Goal: Information Seeking & Learning: Learn about a topic

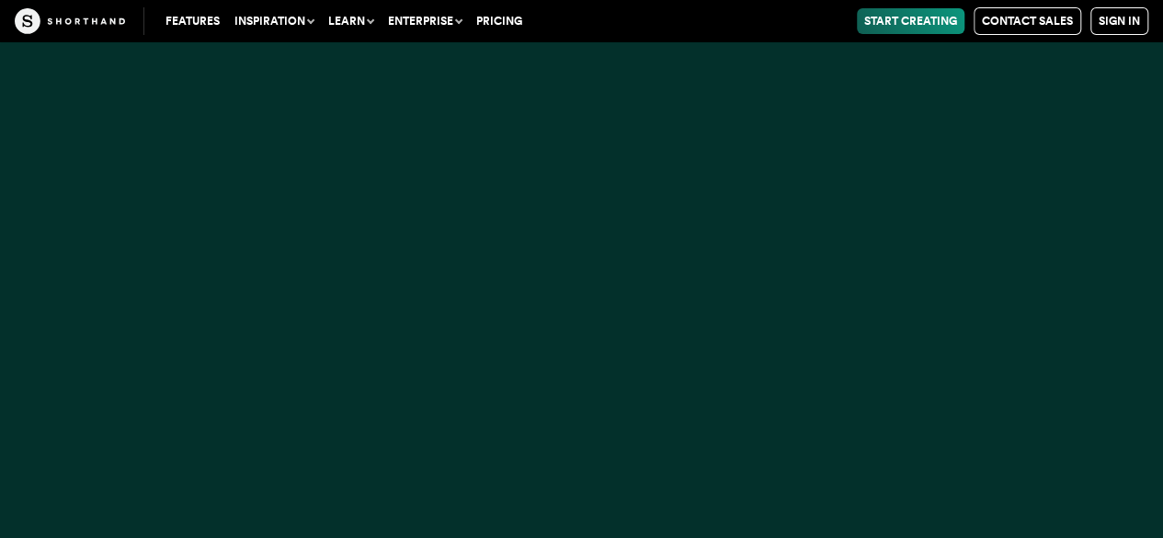
scroll to position [17170, 0]
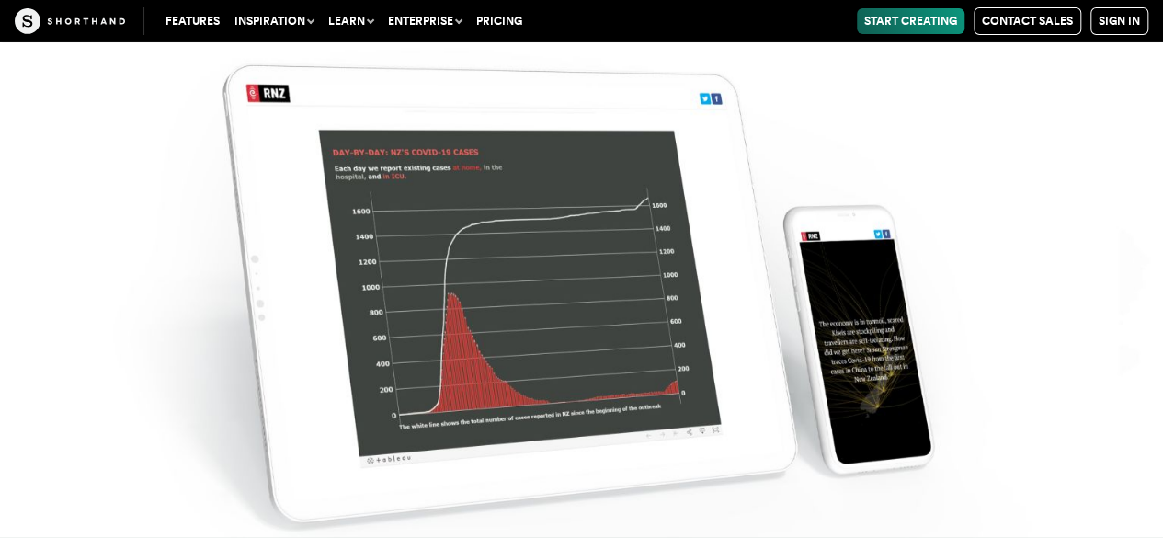
click at [571, 348] on img at bounding box center [581, 269] width 1163 height 538
click at [607, 347] on img at bounding box center [581, 269] width 1163 height 538
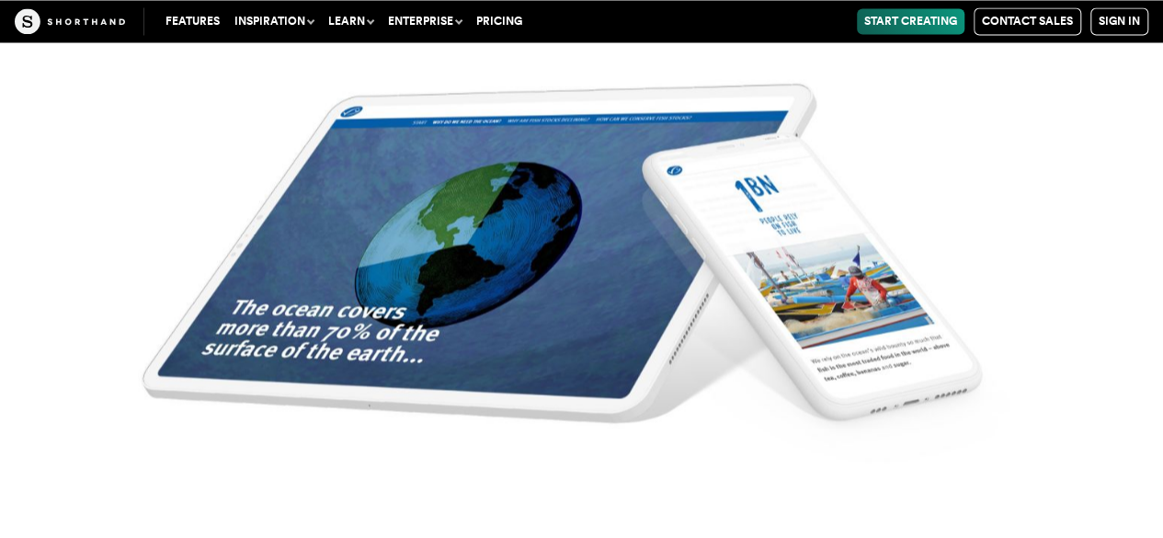
scroll to position [19122, 0]
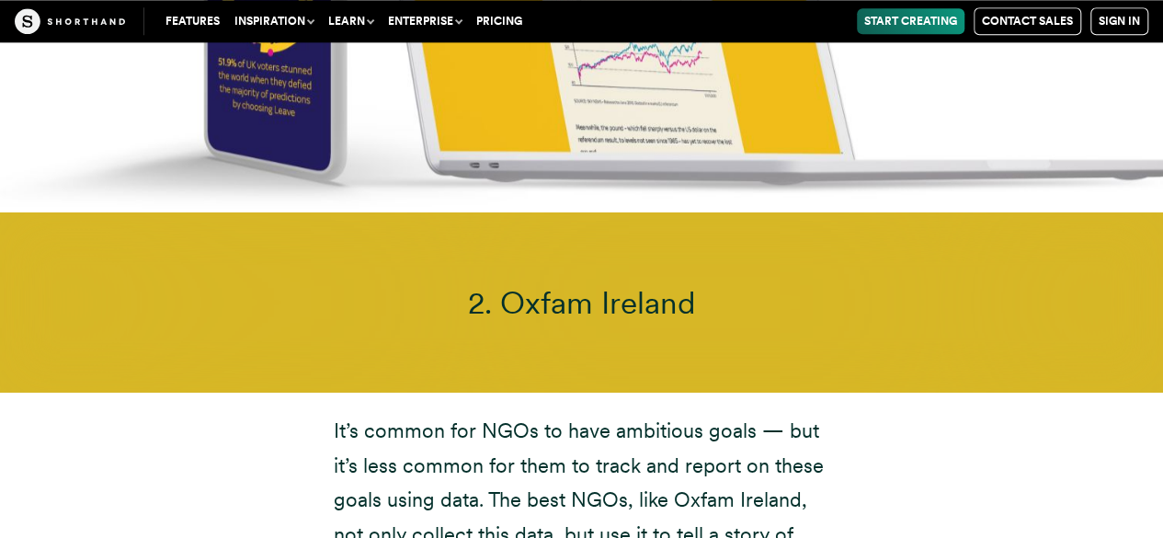
scroll to position [8088, 0]
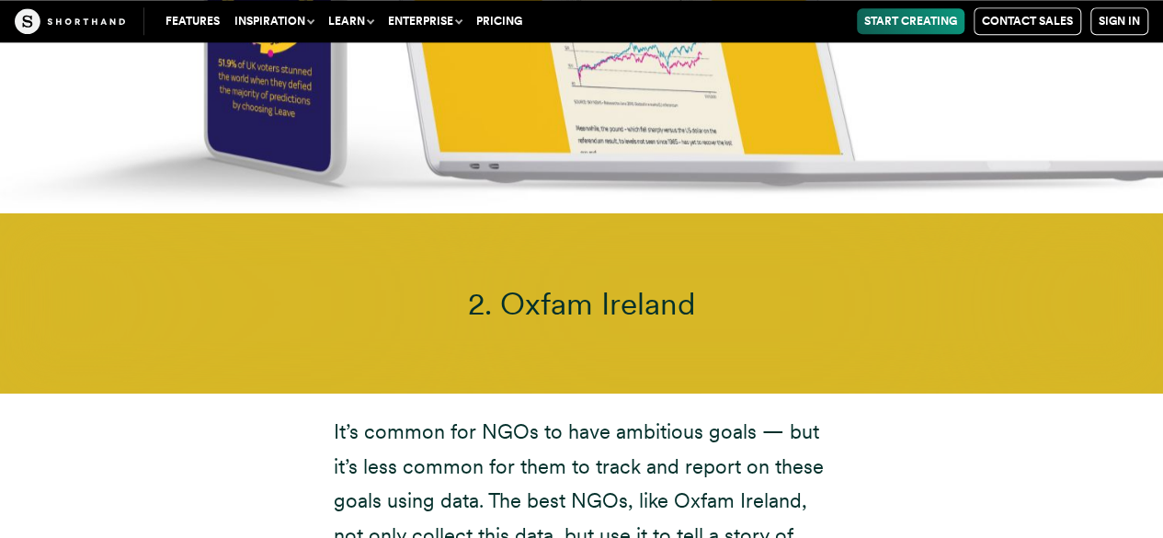
click at [666, 285] on span "2. Oxfam Ireland" at bounding box center [581, 303] width 228 height 37
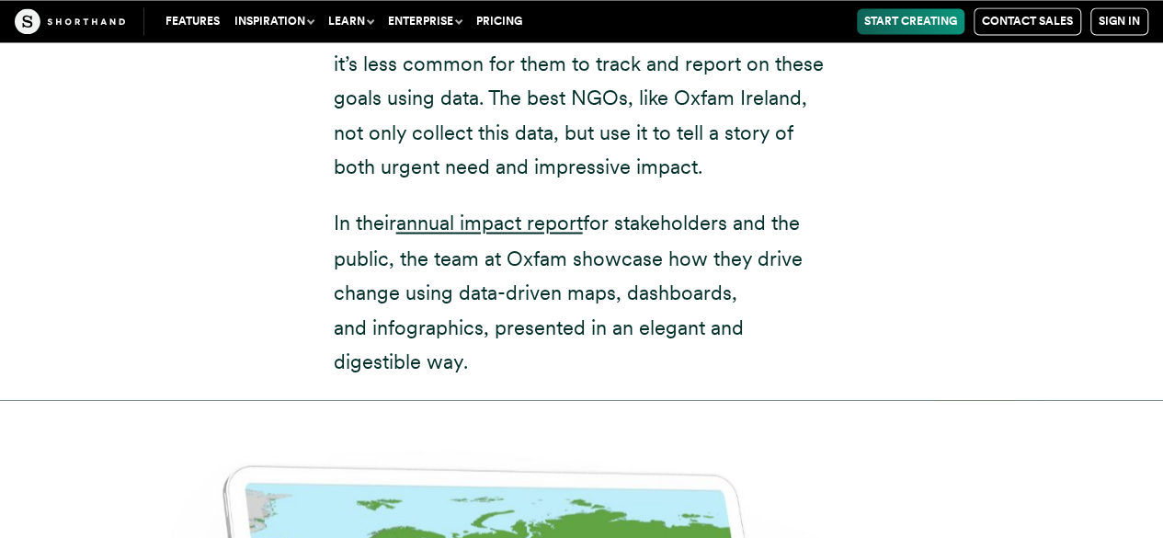
scroll to position [8492, 0]
click at [498, 210] on link "annual impact report" at bounding box center [489, 222] width 187 height 24
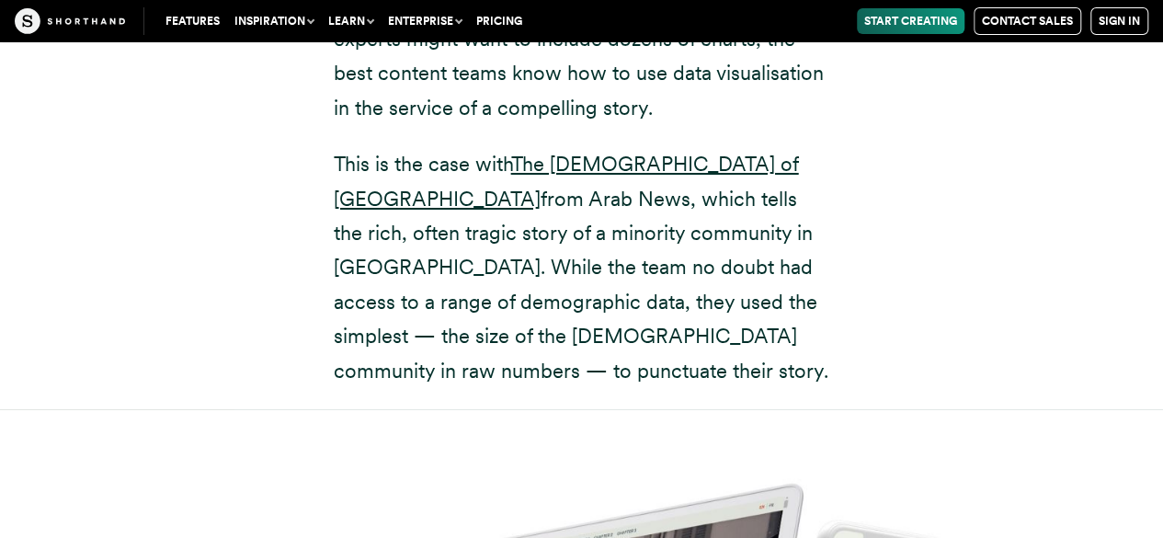
scroll to position [10213, 0]
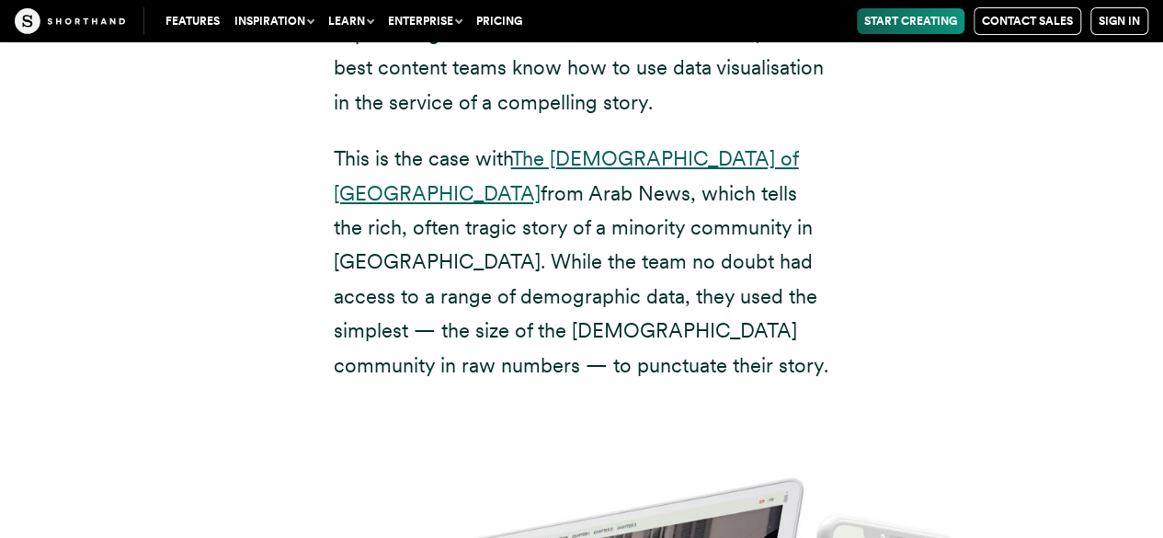
click at [590, 146] on link "The [DEMOGRAPHIC_DATA] of [GEOGRAPHIC_DATA]" at bounding box center [566, 175] width 465 height 58
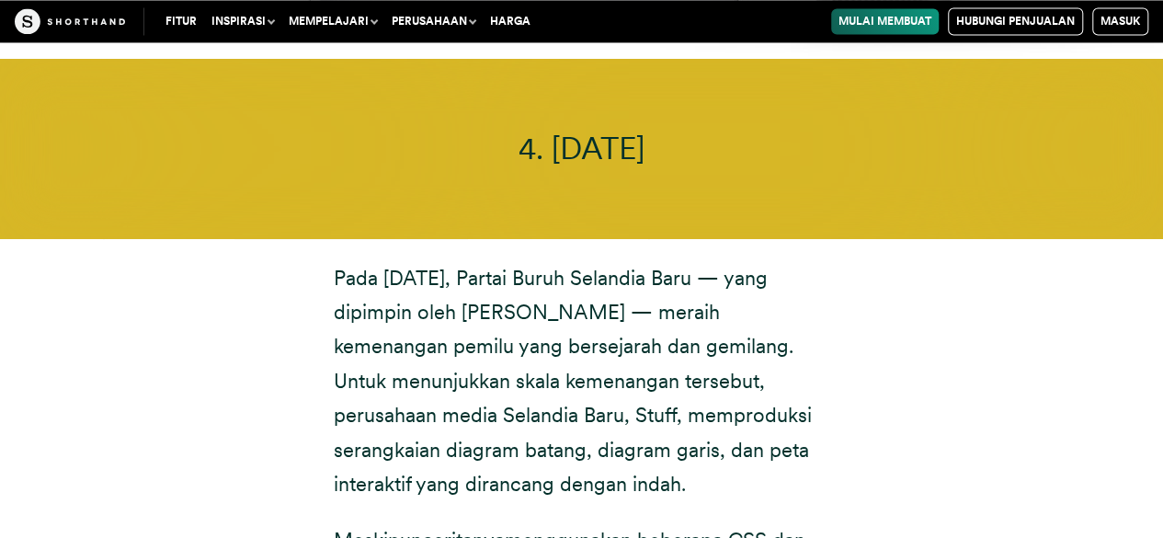
scroll to position [11969, 0]
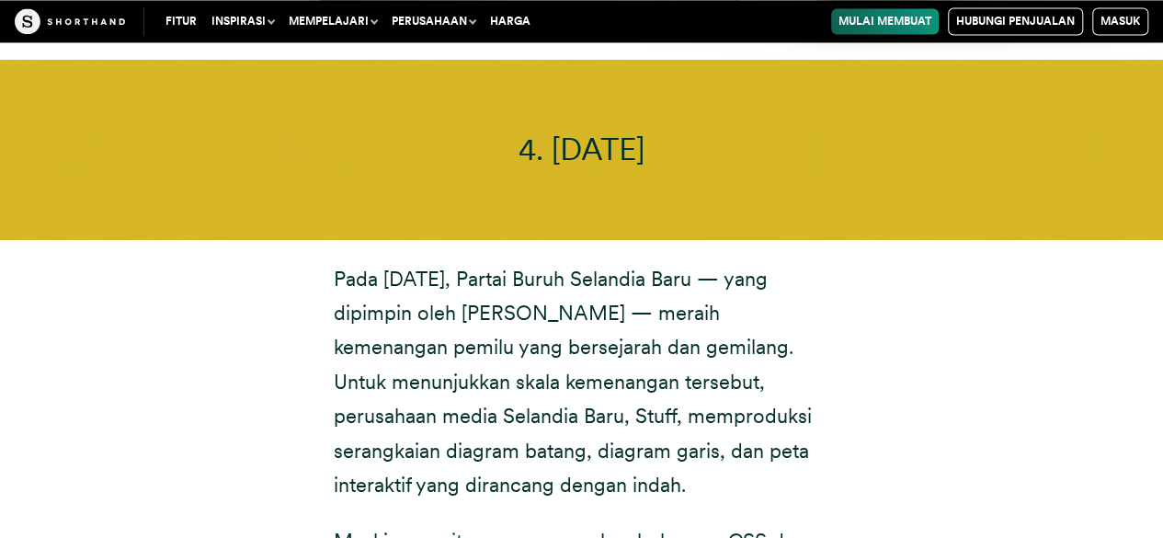
click at [472, 528] on font "ceritanya" at bounding box center [463, 540] width 83 height 24
